Goal: Task Accomplishment & Management: Manage account settings

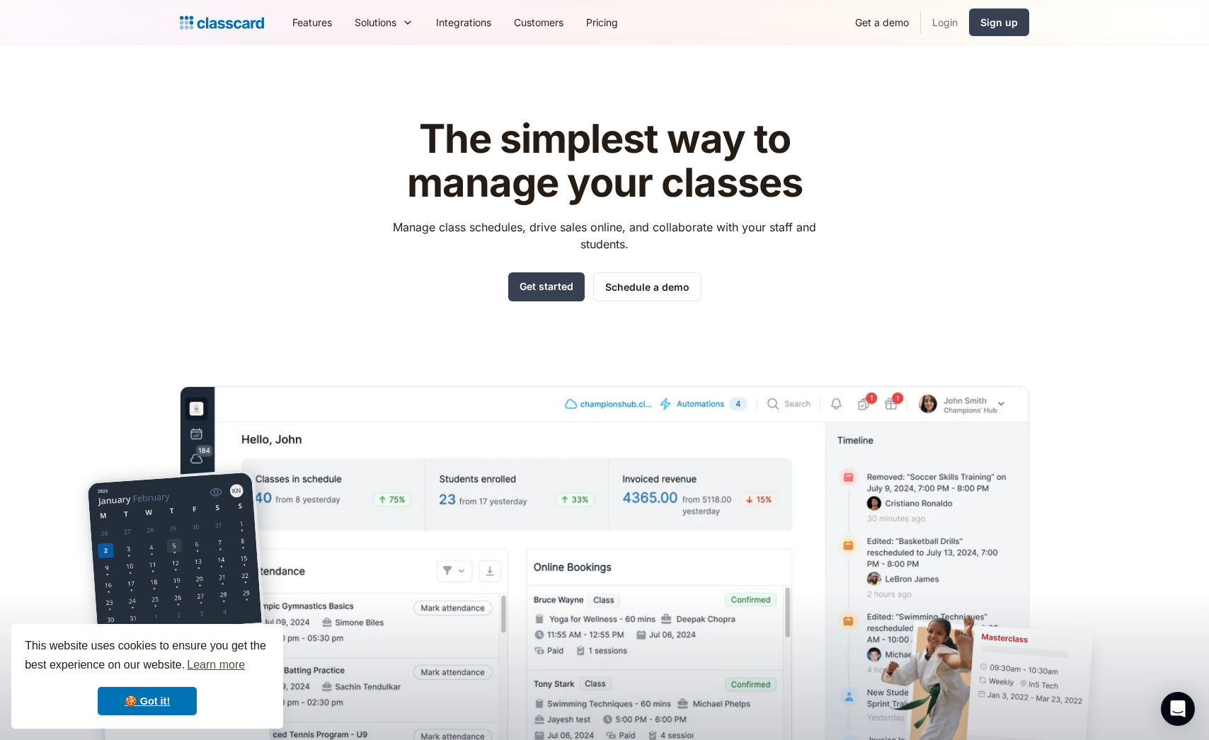
click at [951, 29] on link "Login" at bounding box center [945, 22] width 48 height 32
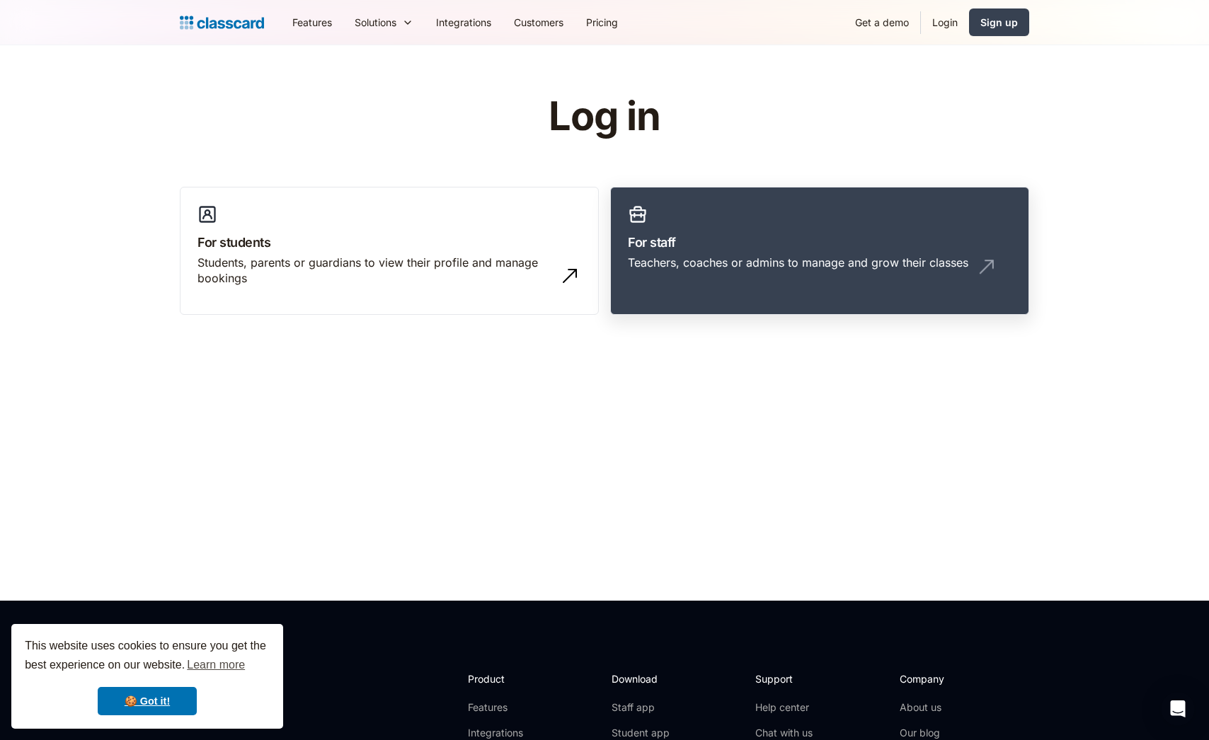
click at [695, 239] on h3 "For staff" at bounding box center [820, 242] width 384 height 19
